Goal: Transaction & Acquisition: Obtain resource

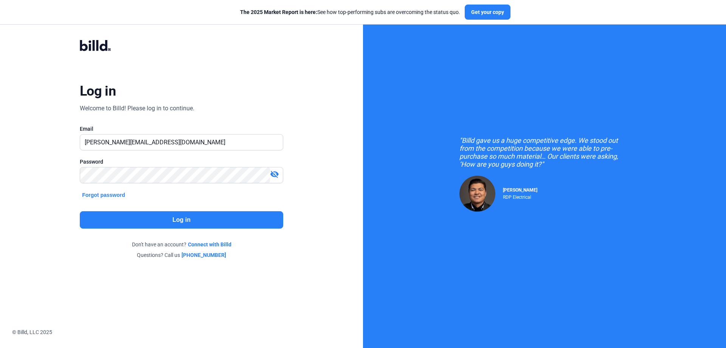
type input "[PERSON_NAME][EMAIL_ADDRESS][DOMAIN_NAME]"
click at [189, 220] on button "Log in" at bounding box center [181, 219] width 203 height 17
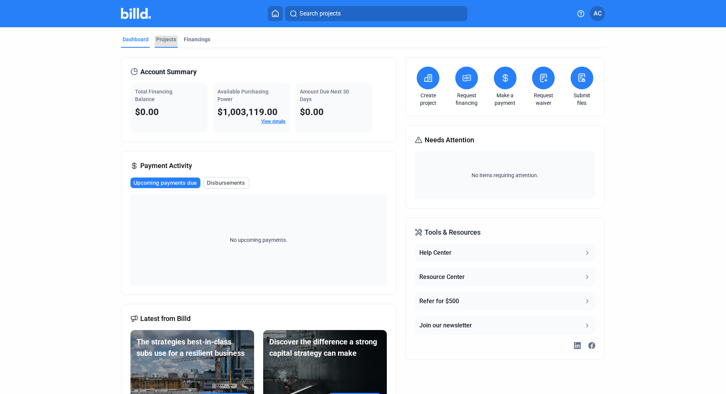
click at [175, 36] on div "Projects" at bounding box center [166, 42] width 23 height 12
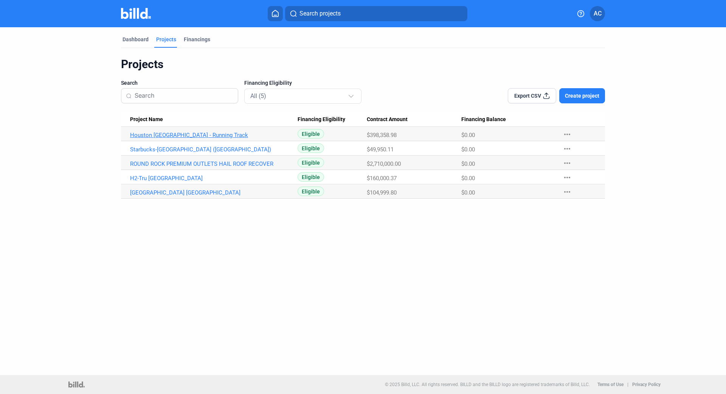
click at [157, 135] on link "Houston [GEOGRAPHIC_DATA] - Running Track" at bounding box center [214, 135] width 168 height 7
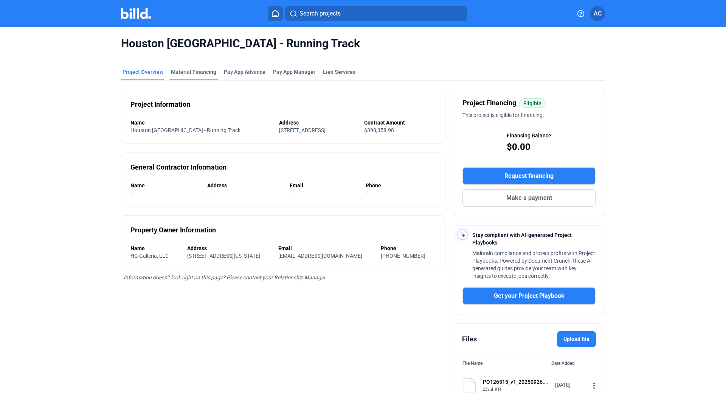
click at [202, 71] on div "Material Financing" at bounding box center [193, 72] width 45 height 8
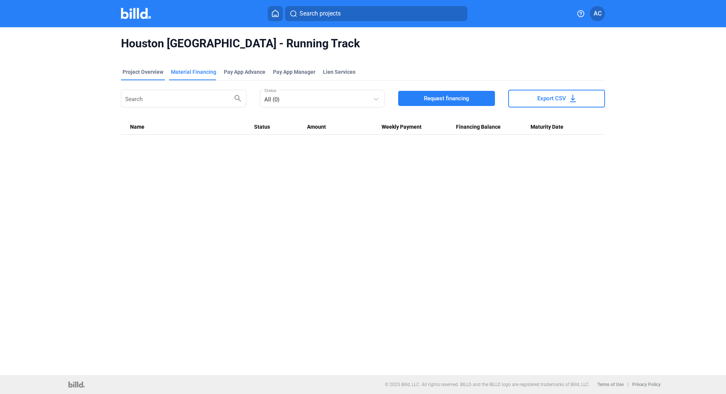
click at [140, 74] on div "Project Overview" at bounding box center [143, 72] width 41 height 8
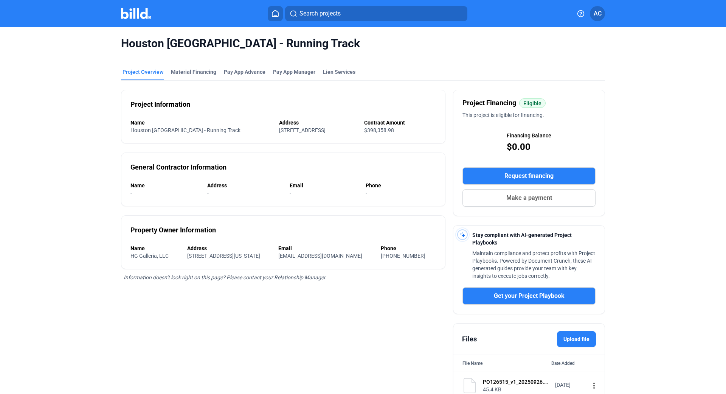
scroll to position [34, 0]
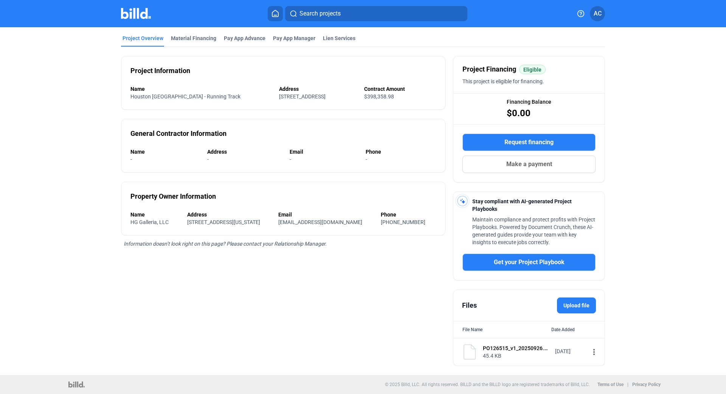
click at [545, 263] on span "Get your Project Playbook" at bounding box center [529, 262] width 71 height 9
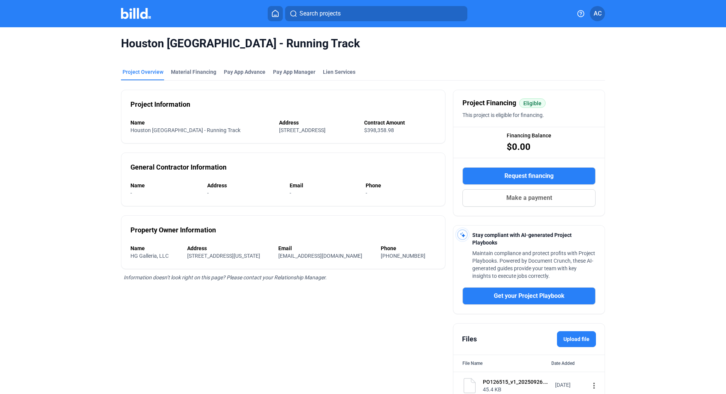
scroll to position [34, 0]
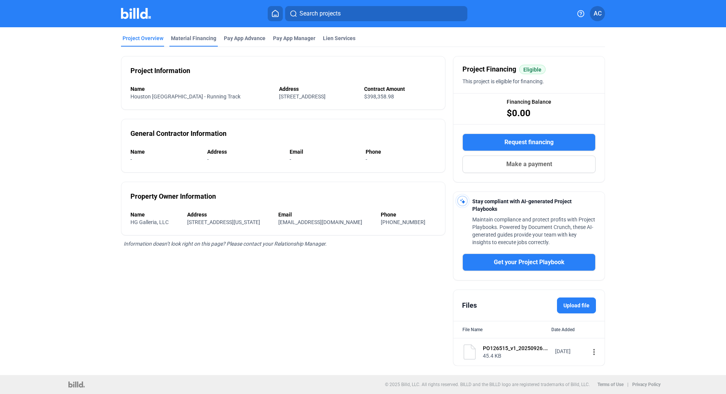
click at [189, 40] on div "Material Financing" at bounding box center [193, 38] width 45 height 8
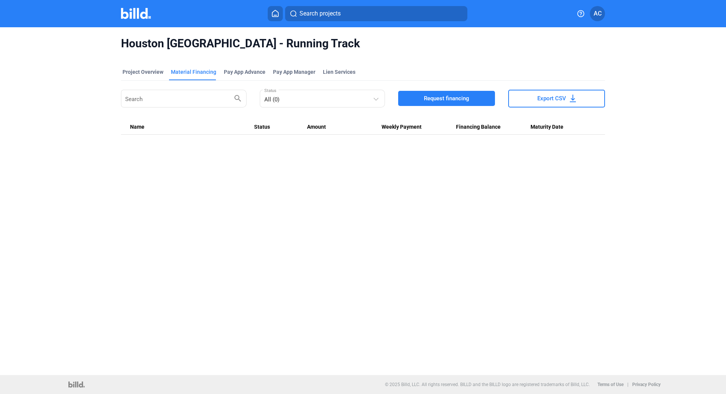
click at [442, 98] on span "Request financing" at bounding box center [446, 99] width 45 height 8
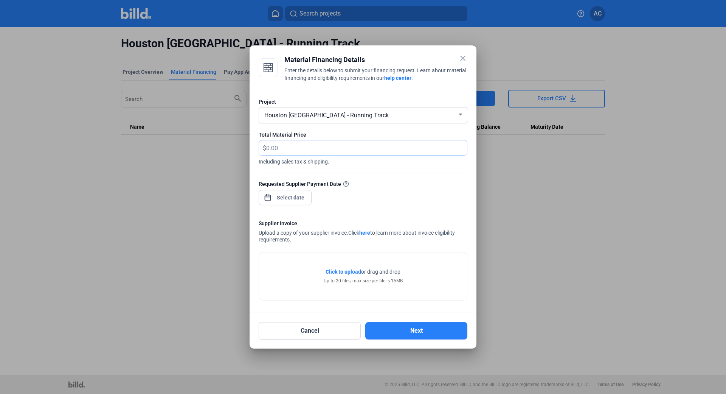
click at [338, 148] on input "text" at bounding box center [366, 147] width 201 height 15
drag, startPoint x: 338, startPoint y: 148, endPoint x: 12, endPoint y: 147, distance: 326.4
click at [266, 146] on input "text" at bounding box center [366, 147] width 201 height 15
type input "9"
type input "79,515.26"
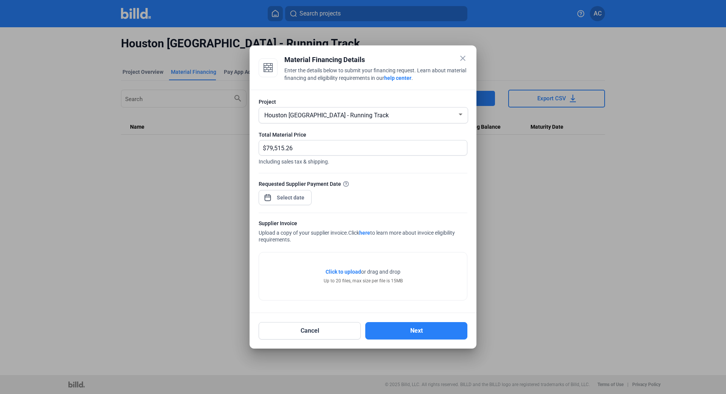
click at [341, 270] on span "Click to upload" at bounding box center [344, 272] width 36 height 6
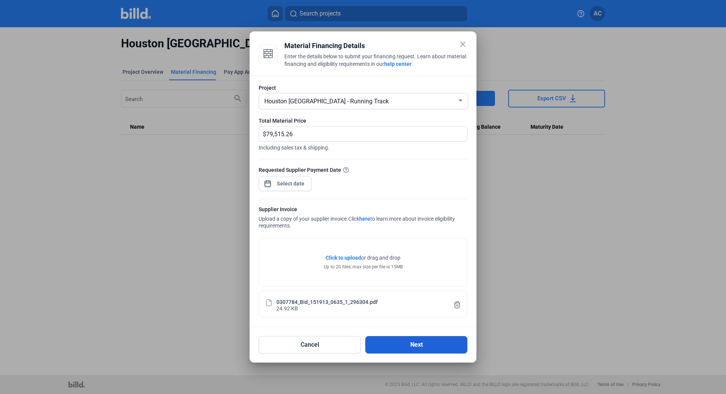
click at [413, 341] on button "Next" at bounding box center [416, 344] width 102 height 17
click at [289, 183] on input at bounding box center [291, 183] width 33 height 9
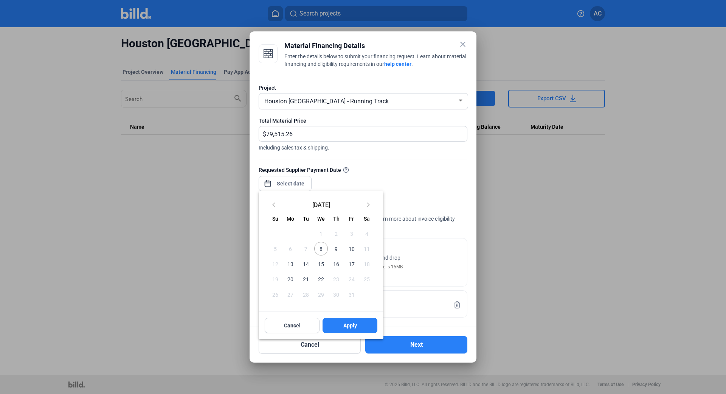
click at [322, 264] on span "15" at bounding box center [321, 264] width 14 height 14
click at [426, 341] on div at bounding box center [363, 197] width 726 height 394
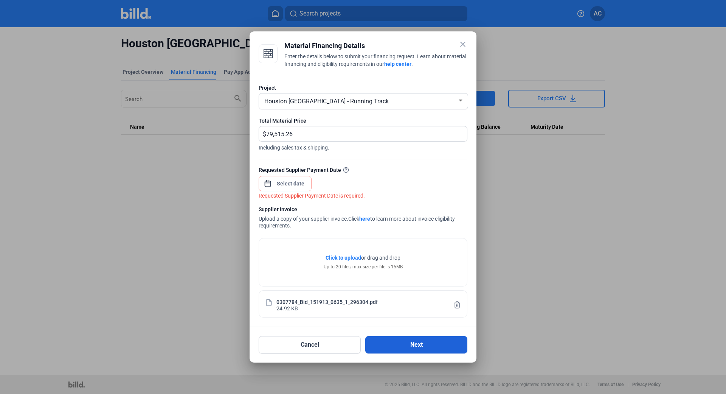
click at [423, 346] on button "Next" at bounding box center [416, 344] width 102 height 17
click at [290, 185] on input at bounding box center [291, 183] width 33 height 9
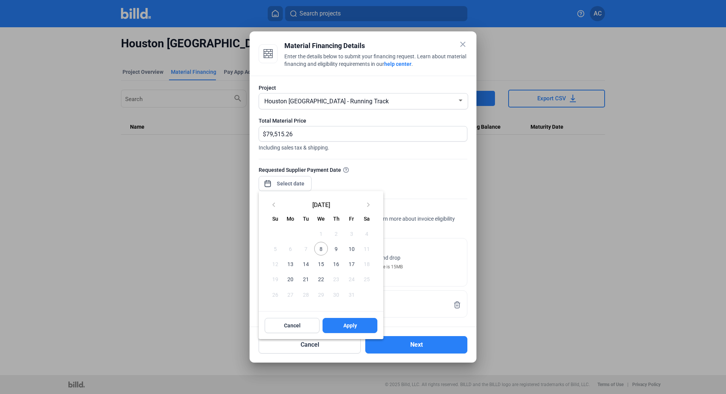
click at [324, 265] on span "15" at bounding box center [321, 264] width 14 height 14
click at [343, 325] on span "Apply" at bounding box center [350, 325] width 14 height 8
type input "Oct 15, 2025"
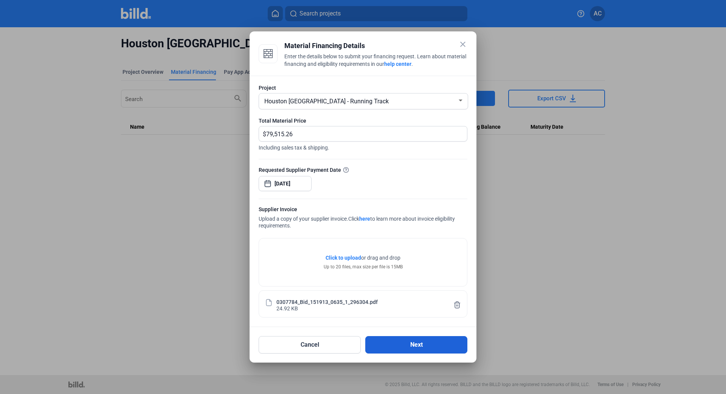
drag, startPoint x: 400, startPoint y: 341, endPoint x: 397, endPoint y: 346, distance: 5.6
click at [400, 341] on button "Next" at bounding box center [416, 344] width 102 height 17
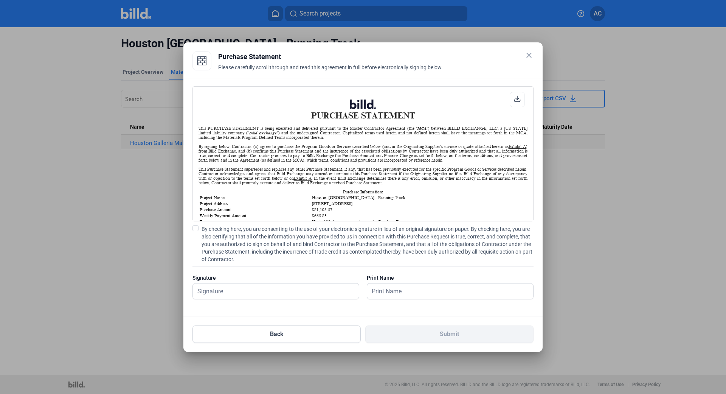
scroll to position [0, 0]
